Goal: Check status: Check status

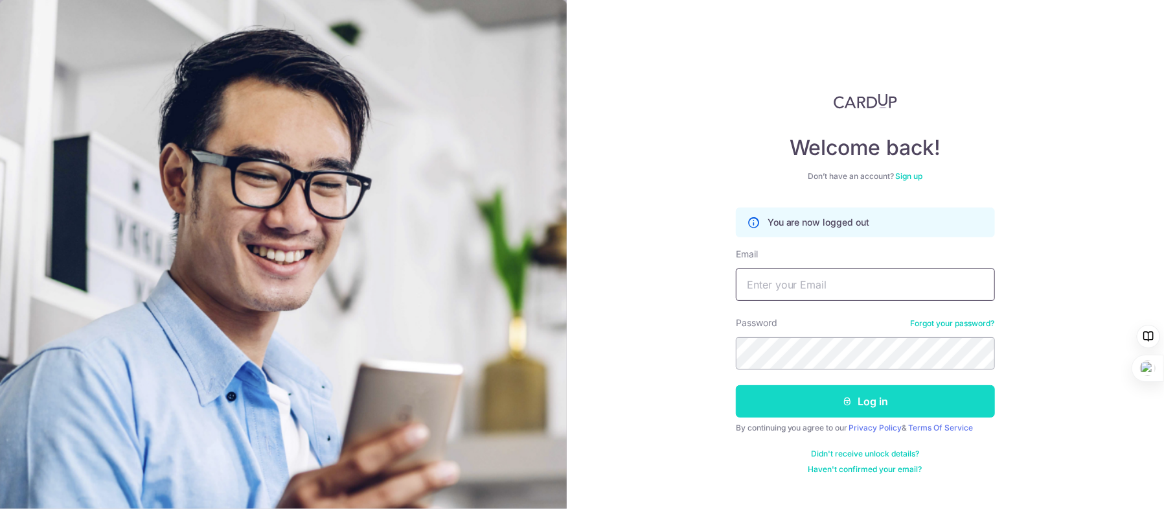
type input "Kywong@post.com"
click at [779, 404] on button "Log in" at bounding box center [865, 401] width 259 height 32
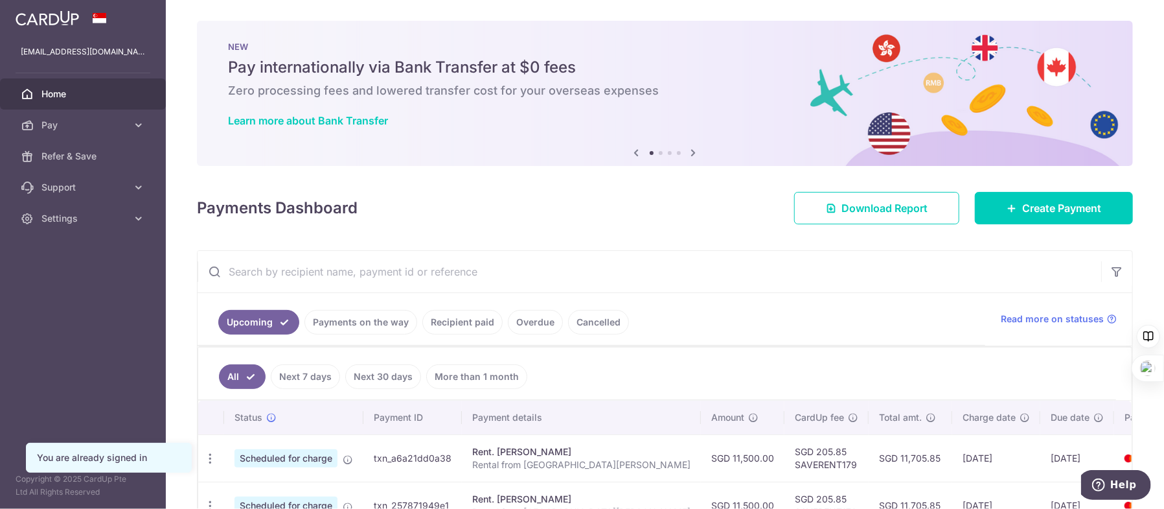
click at [378, 323] on link "Payments on the way" at bounding box center [361, 322] width 113 height 25
click at [372, 321] on link "Payments on the way" at bounding box center [361, 322] width 113 height 25
